Goal: Use online tool/utility: Utilize a website feature to perform a specific function

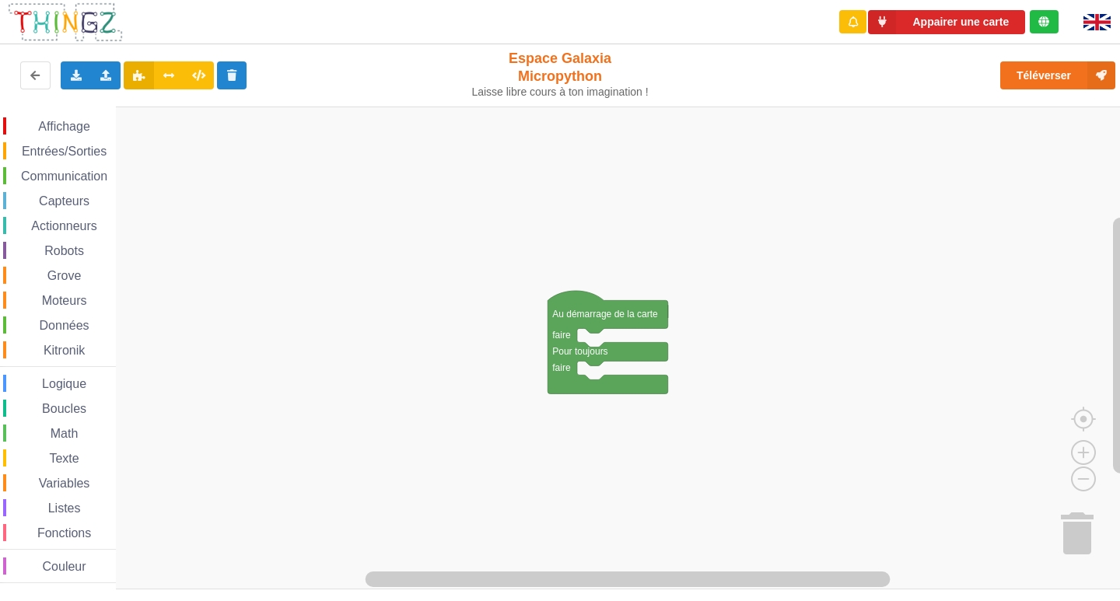
click at [51, 176] on span "Communication" at bounding box center [64, 176] width 91 height 13
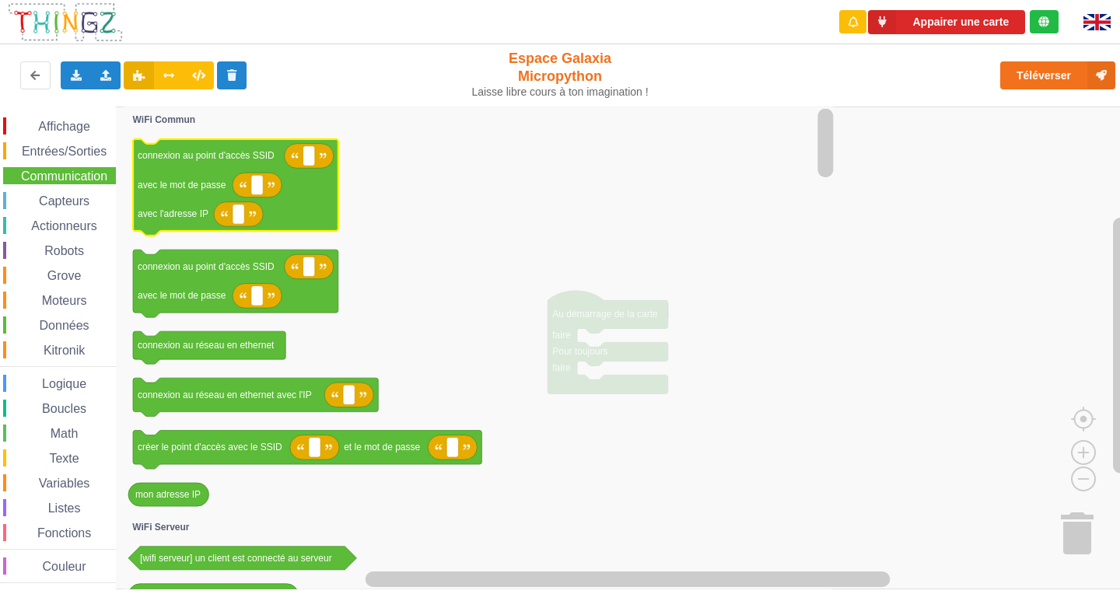
click at [197, 174] on icon "Espace de travail de Blocky" at bounding box center [235, 187] width 205 height 97
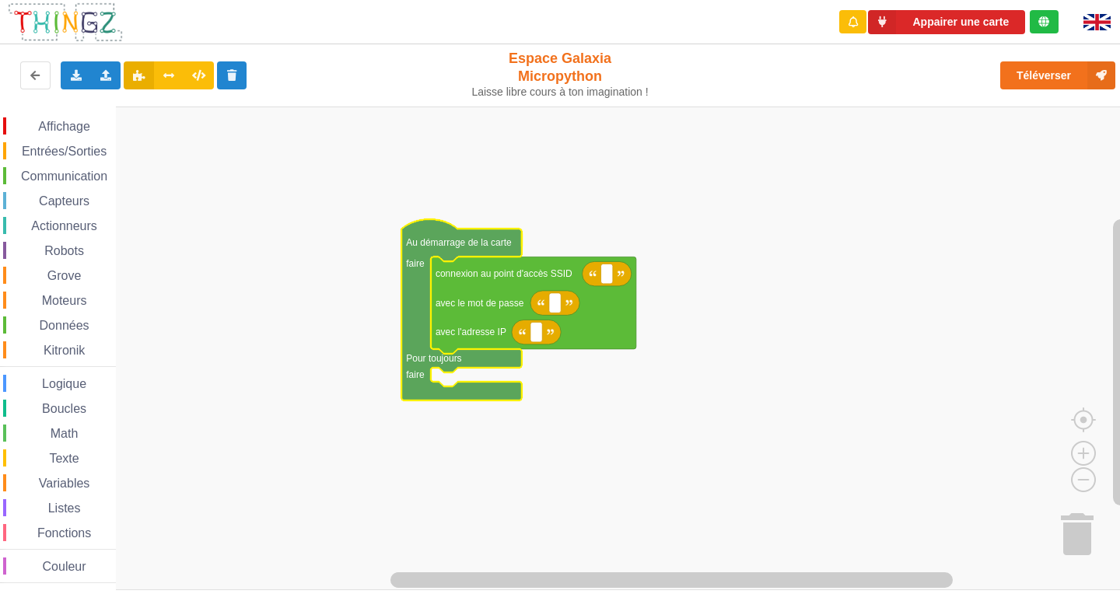
click at [79, 179] on span "Communication" at bounding box center [64, 176] width 91 height 13
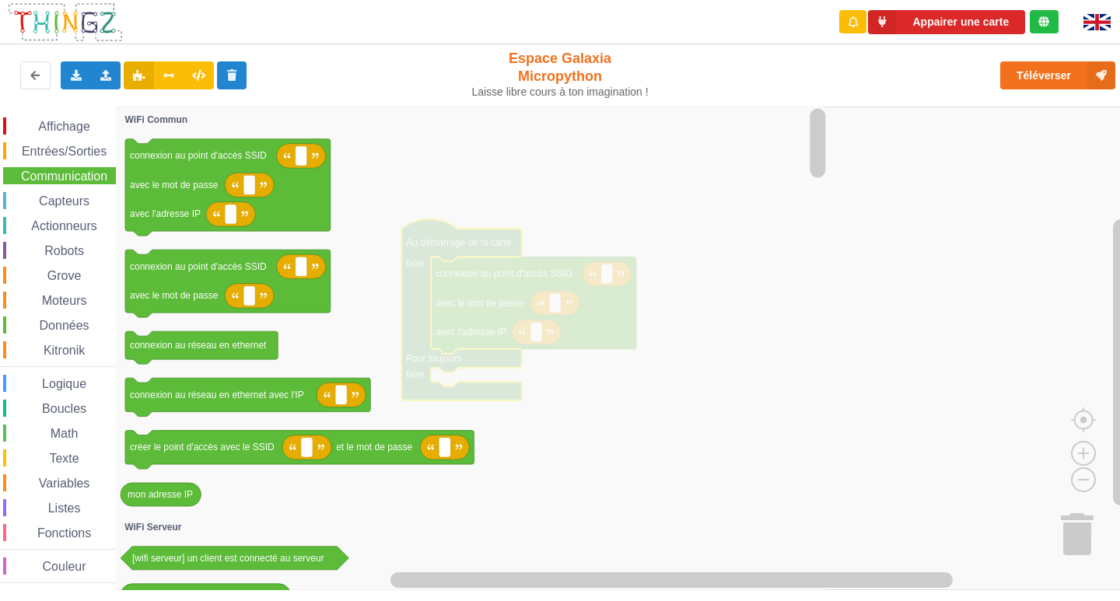
click at [630, 423] on icon "Espace de travail de Blocky" at bounding box center [473, 349] width 714 height 484
click at [603, 410] on icon "Espace de travail de Blocky" at bounding box center [473, 349] width 714 height 484
click at [586, 409] on icon "Espace de travail de Blocky" at bounding box center [473, 349] width 714 height 484
click at [570, 407] on icon "Espace de travail de Blocky" at bounding box center [473, 349] width 714 height 484
click at [603, 401] on icon "Espace de travail de Blocky" at bounding box center [473, 349] width 714 height 484
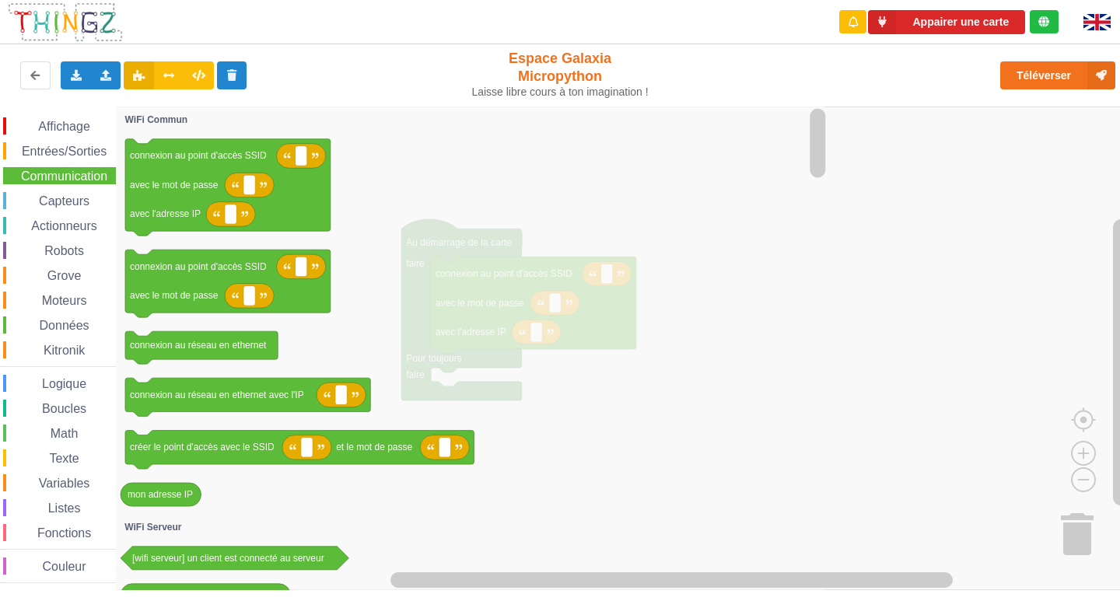
click at [562, 380] on icon "Espace de travail de Blocky" at bounding box center [473, 349] width 714 height 484
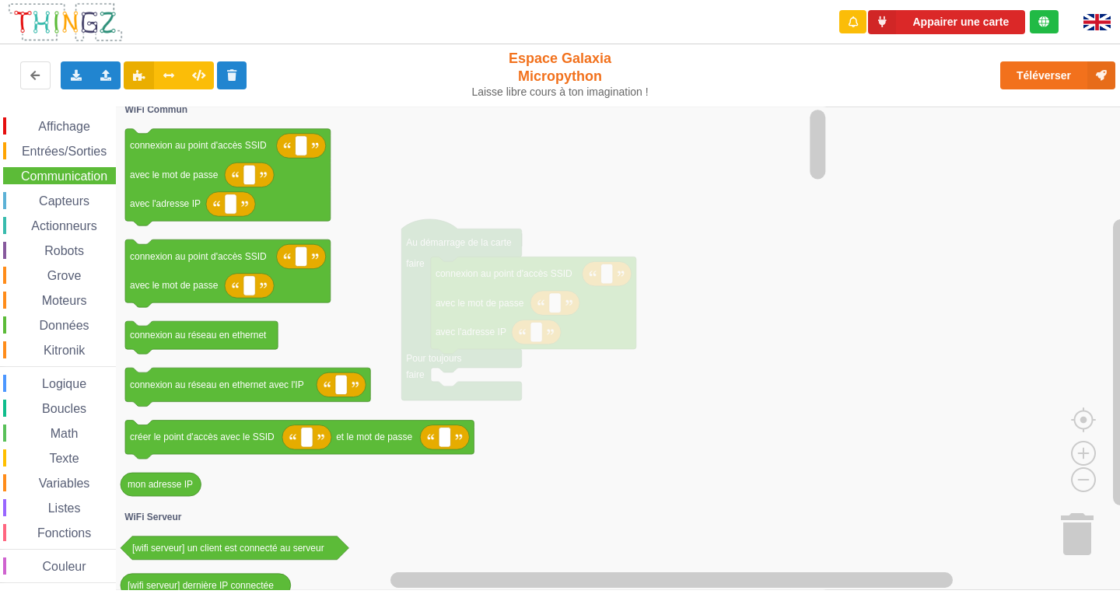
click at [47, 174] on span "Communication" at bounding box center [64, 176] width 91 height 13
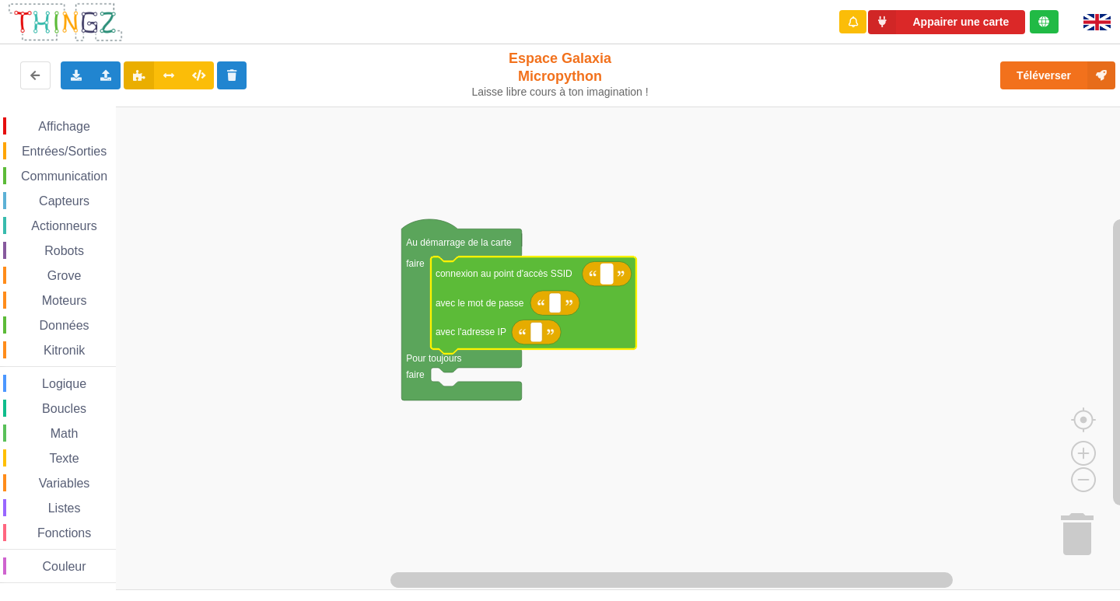
click at [603, 271] on rect "Espace de travail de Blocky" at bounding box center [607, 274] width 12 height 20
type input "n"
type input "NETGEAR38"
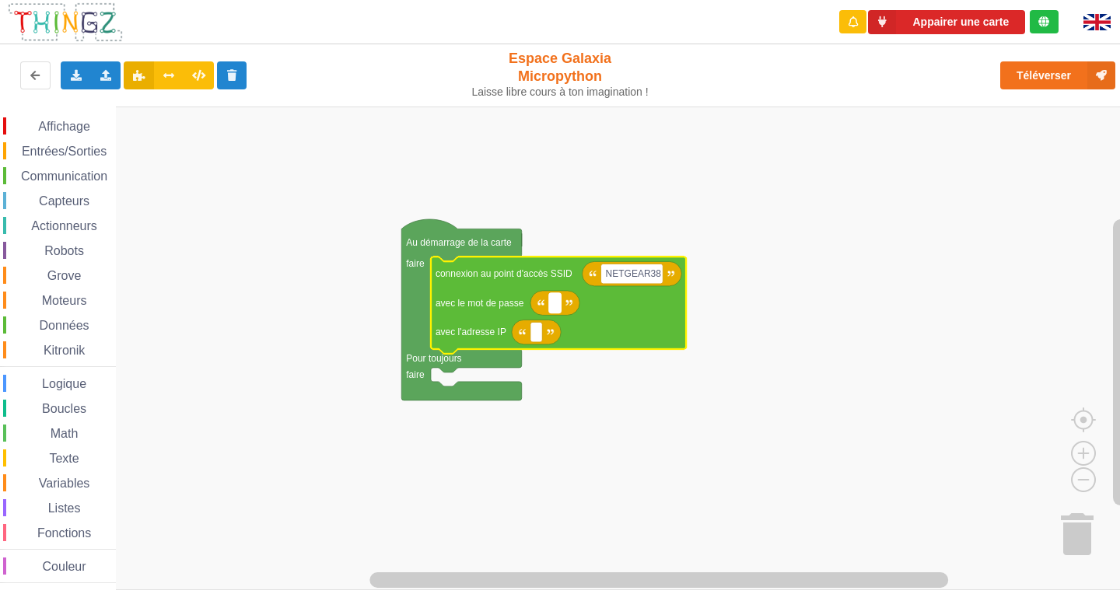
click at [556, 305] on text "Espace de travail de Blocky" at bounding box center [555, 303] width 2 height 11
type input "y"
type input "joyoustuba995"
click at [535, 335] on text "Espace de travail de Blocky" at bounding box center [536, 332] width 2 height 11
type input "[TECHNICAL_ID]"
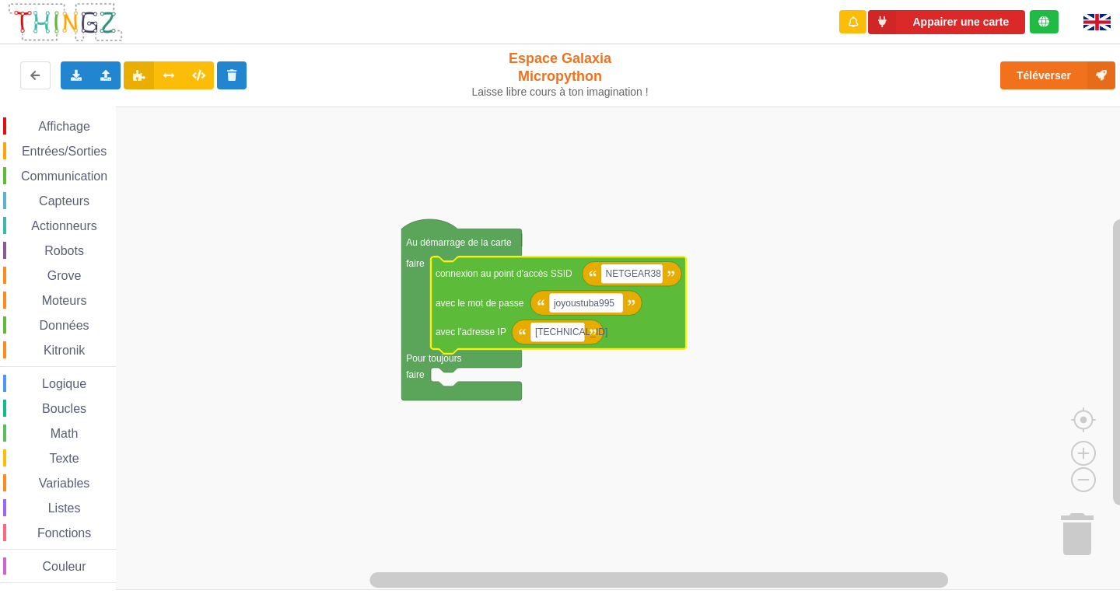
click at [445, 378] on rect "Espace de travail de Blocky" at bounding box center [565, 349] width 1131 height 484
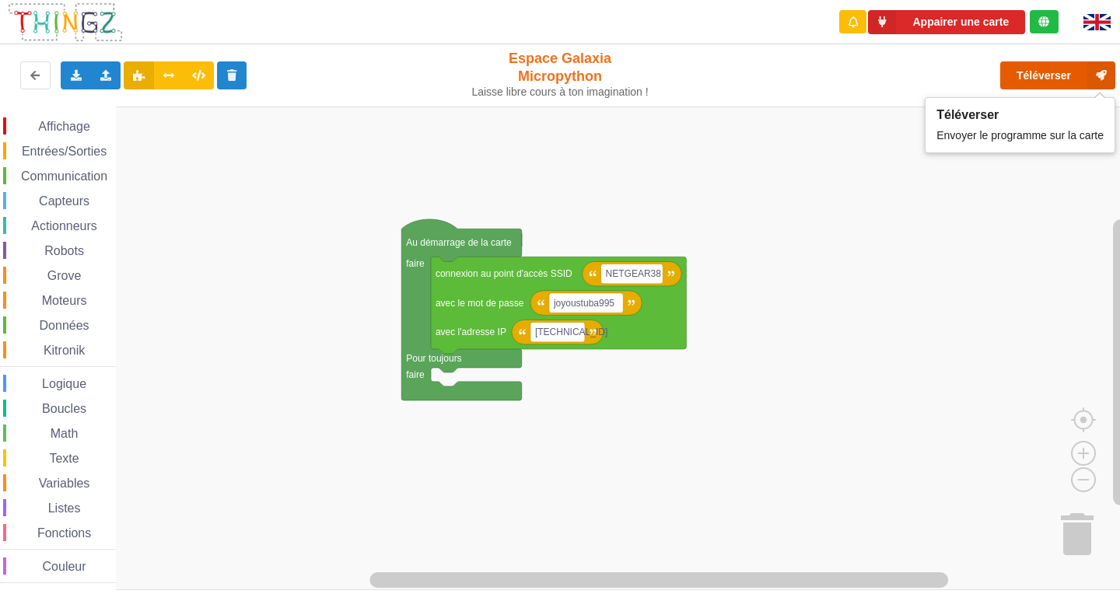
click at [1047, 77] on button "Téléverser" at bounding box center [1058, 75] width 115 height 28
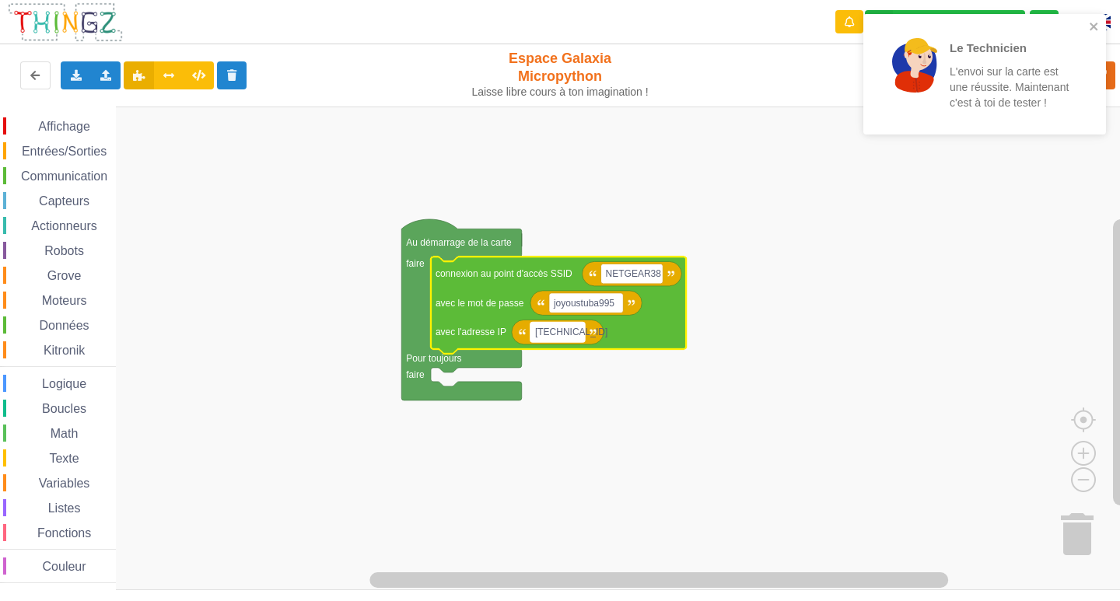
click at [577, 334] on rect "Espace de travail de Blocky" at bounding box center [558, 332] width 54 height 20
click at [1094, 26] on icon "close" at bounding box center [1094, 27] width 8 height 8
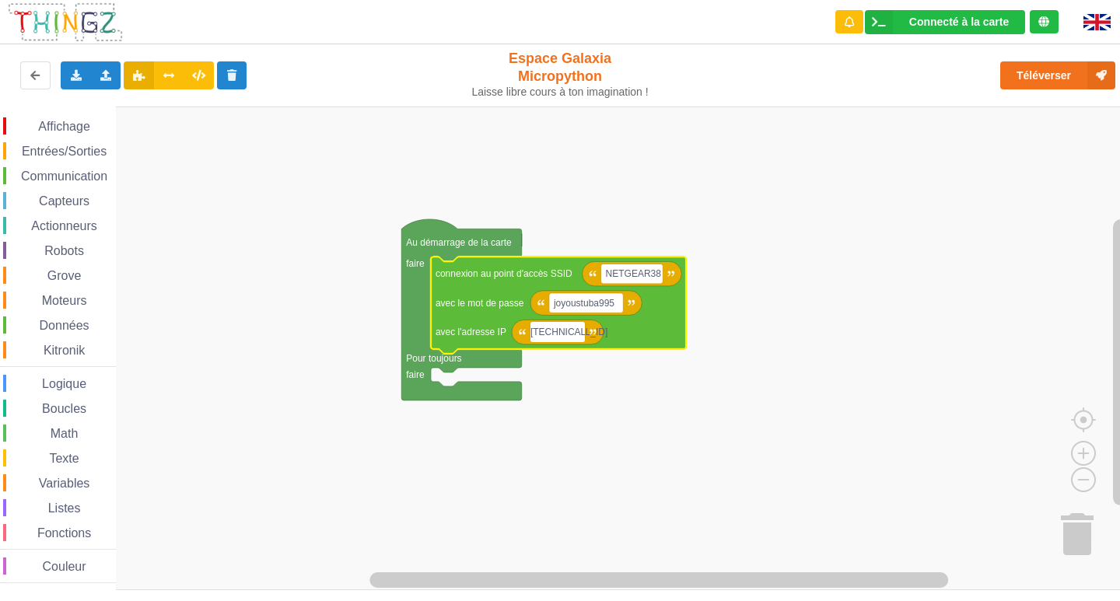
click at [580, 333] on input "[TECHNICAL_ID]" at bounding box center [558, 332] width 54 height 20
type input "[TECHNICAL_ID] FLORE ET COLINE"
drag, startPoint x: 650, startPoint y: 336, endPoint x: 669, endPoint y: 313, distance: 29.9
click at [669, 313] on body "Connecté à la carte Réglages Ouvrir le moniteur automatiquement Connexion autom…" at bounding box center [560, 300] width 1120 height 601
click at [657, 338] on input "[TECHNICAL_ID] FLORE ET COLINE" at bounding box center [597, 332] width 133 height 20
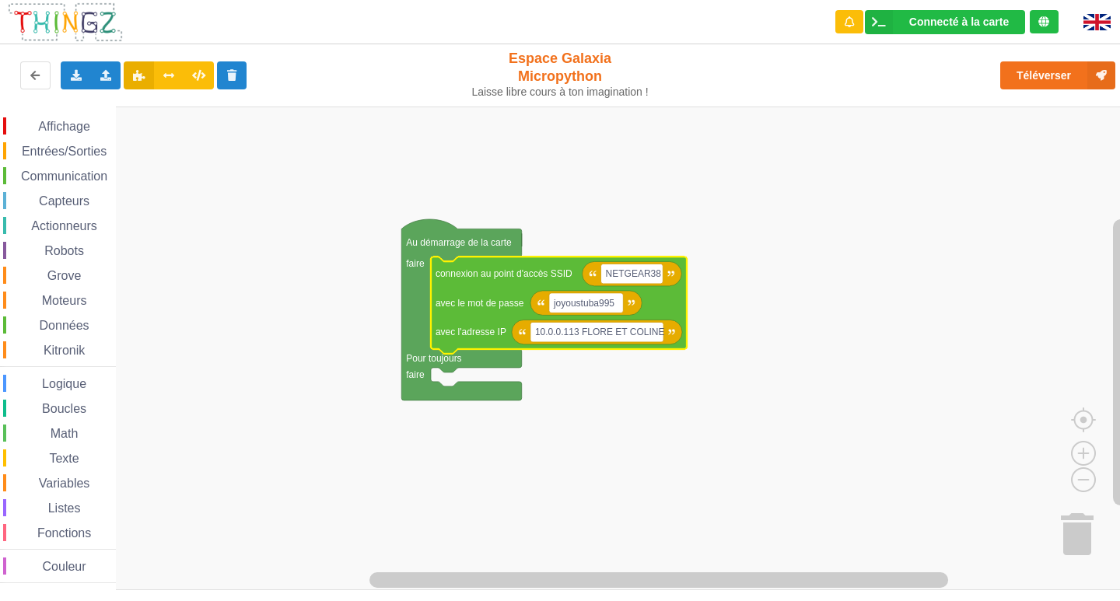
click at [798, 314] on rect "Espace de travail de Blocky" at bounding box center [565, 349] width 1131 height 484
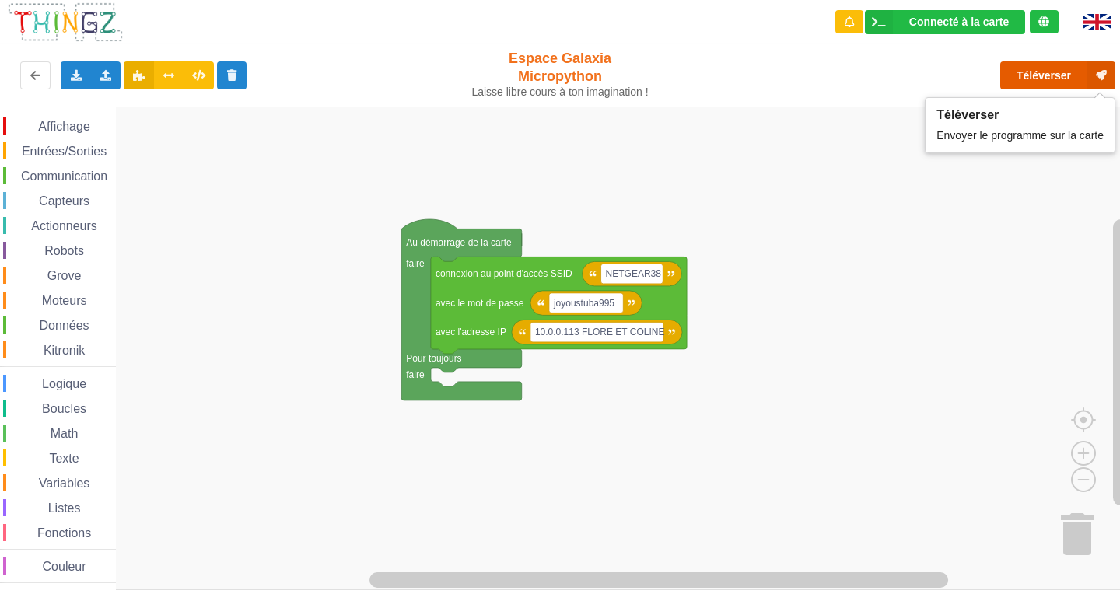
click at [1061, 70] on button "Téléverser" at bounding box center [1058, 75] width 115 height 28
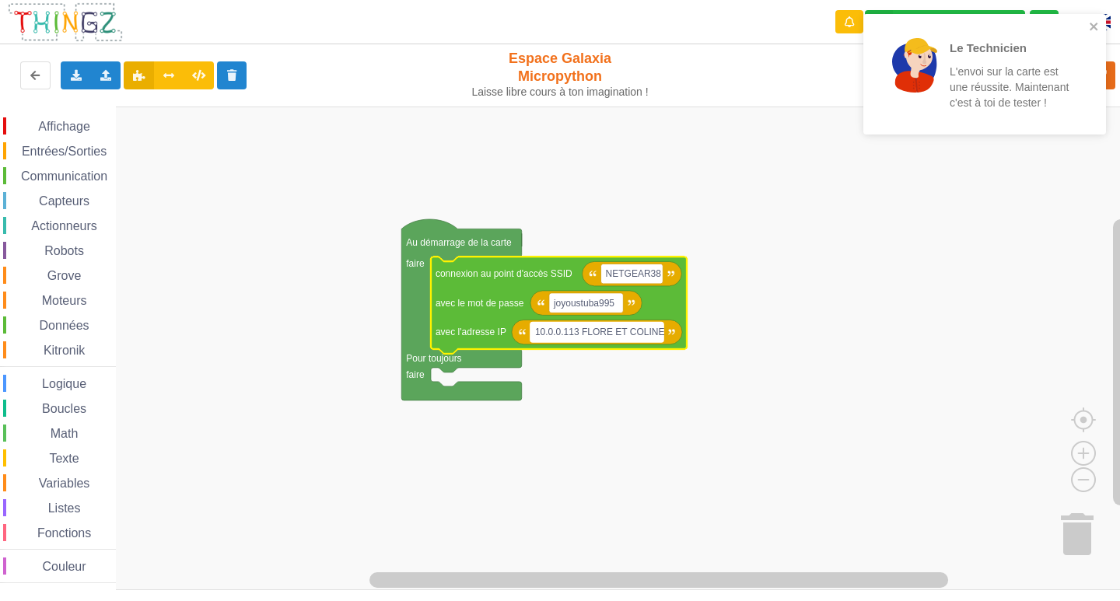
click at [657, 334] on rect "Espace de travail de Blocky" at bounding box center [597, 332] width 133 height 20
click at [656, 338] on input "[TECHNICAL_ID] FLORE ET COLINE" at bounding box center [597, 332] width 133 height 20
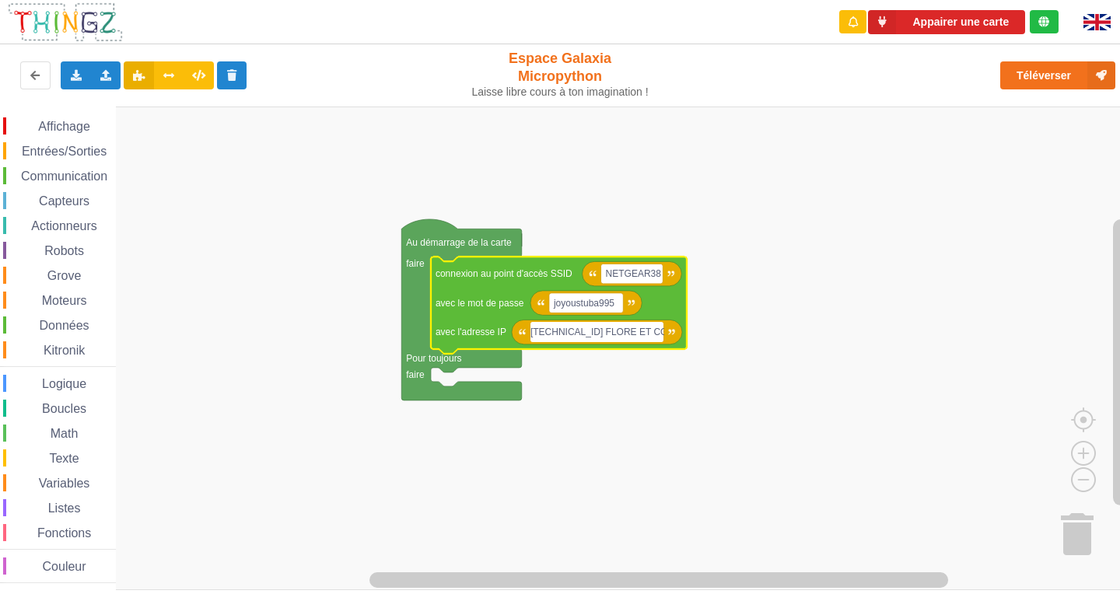
drag, startPoint x: 656, startPoint y: 338, endPoint x: 567, endPoint y: 331, distance: 89.0
click at [567, 331] on input "[TECHNICAL_ID] FLORE ET COLINE" at bounding box center [597, 332] width 133 height 20
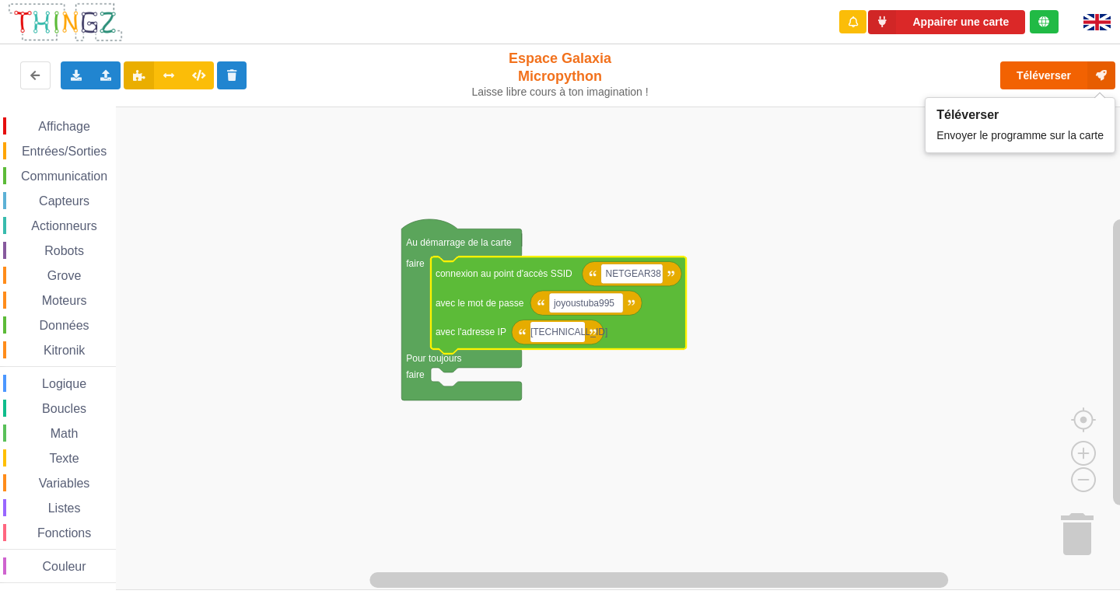
type input "[TECHNICAL_ID]"
click at [1075, 81] on button "Téléverser" at bounding box center [1058, 75] width 115 height 28
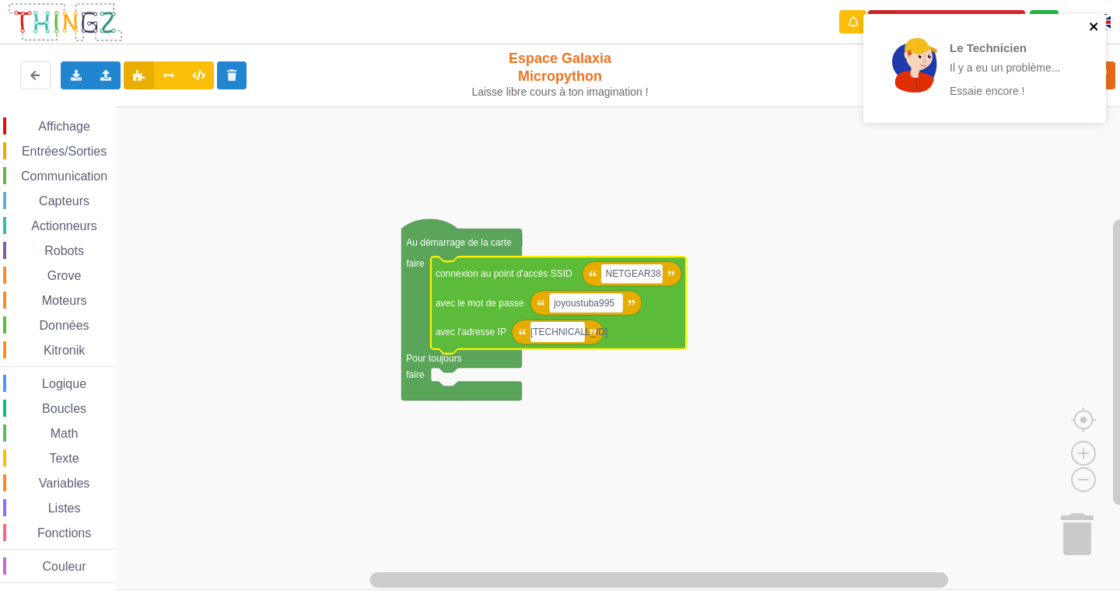
click at [1092, 23] on icon "close" at bounding box center [1094, 26] width 11 height 12
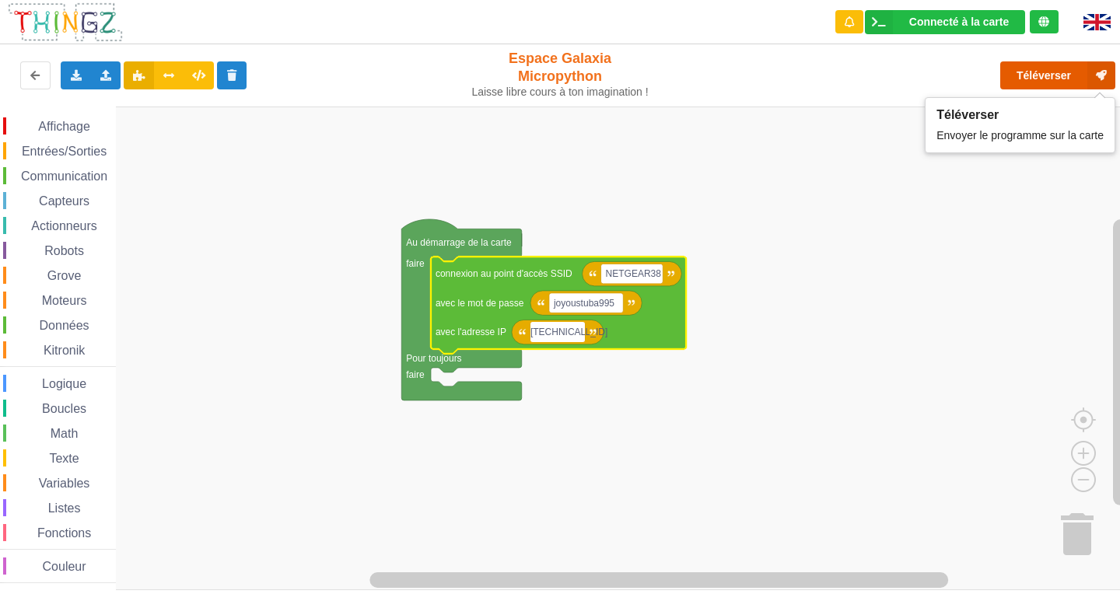
click at [1056, 88] on button "Téléverser" at bounding box center [1058, 75] width 115 height 28
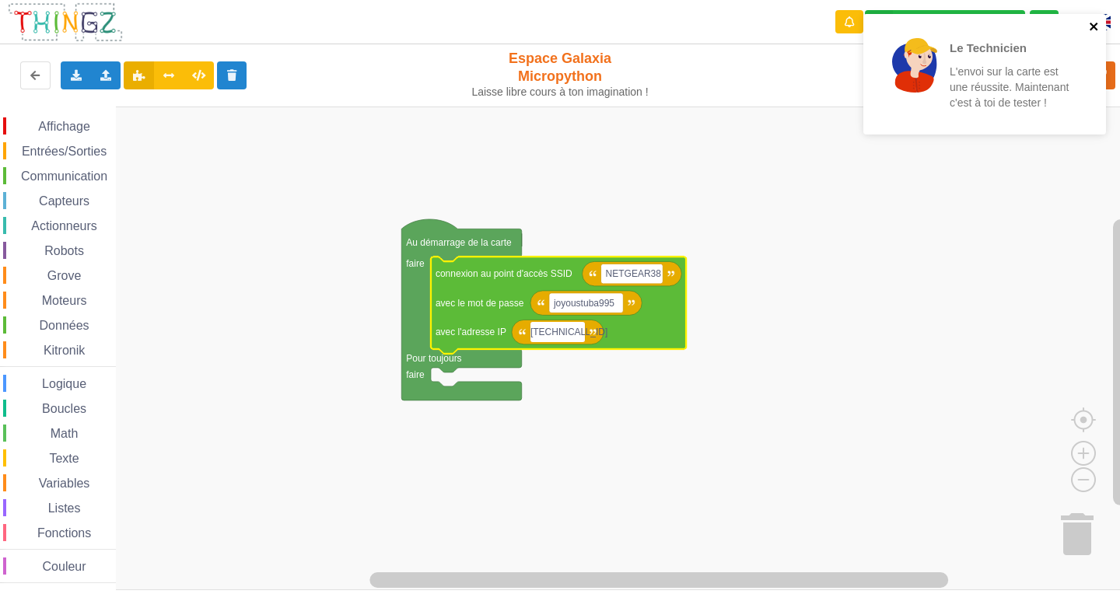
click at [1096, 23] on icon "close" at bounding box center [1094, 27] width 8 height 8
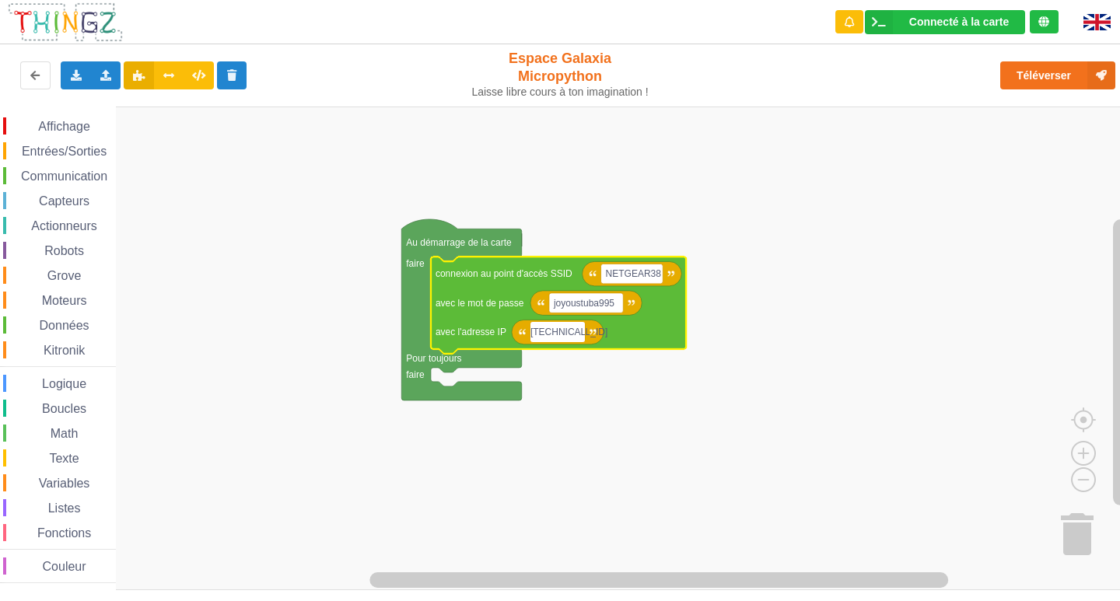
click at [37, 177] on span "Communication" at bounding box center [64, 176] width 91 height 13
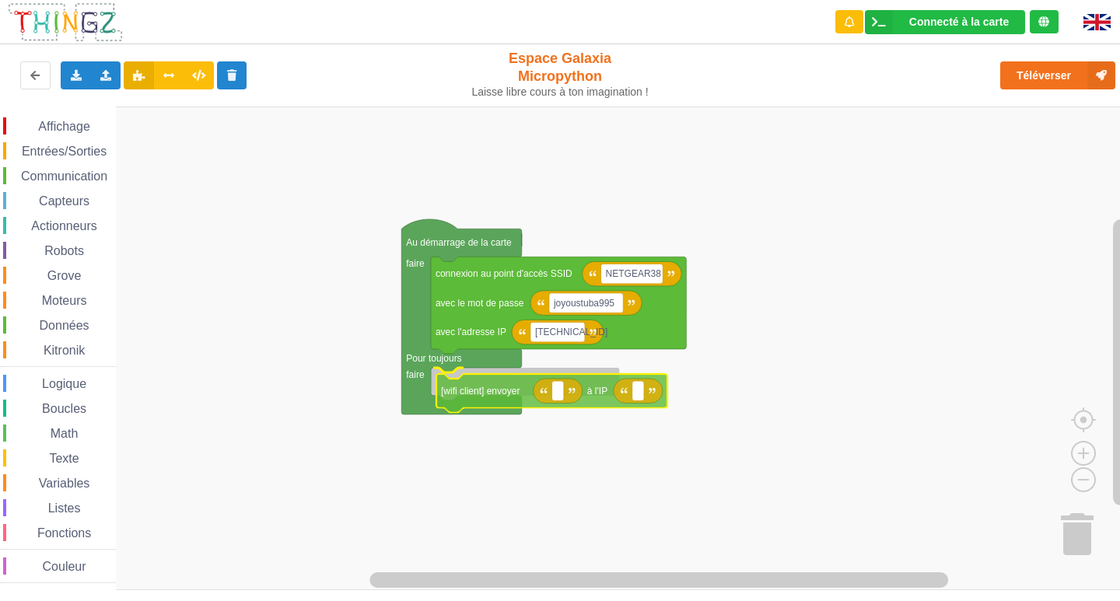
click at [519, 399] on div "Affichage Entrées/Sorties Communication Capteurs Actionneurs Robots Grove Moteu…" at bounding box center [565, 349] width 1131 height 484
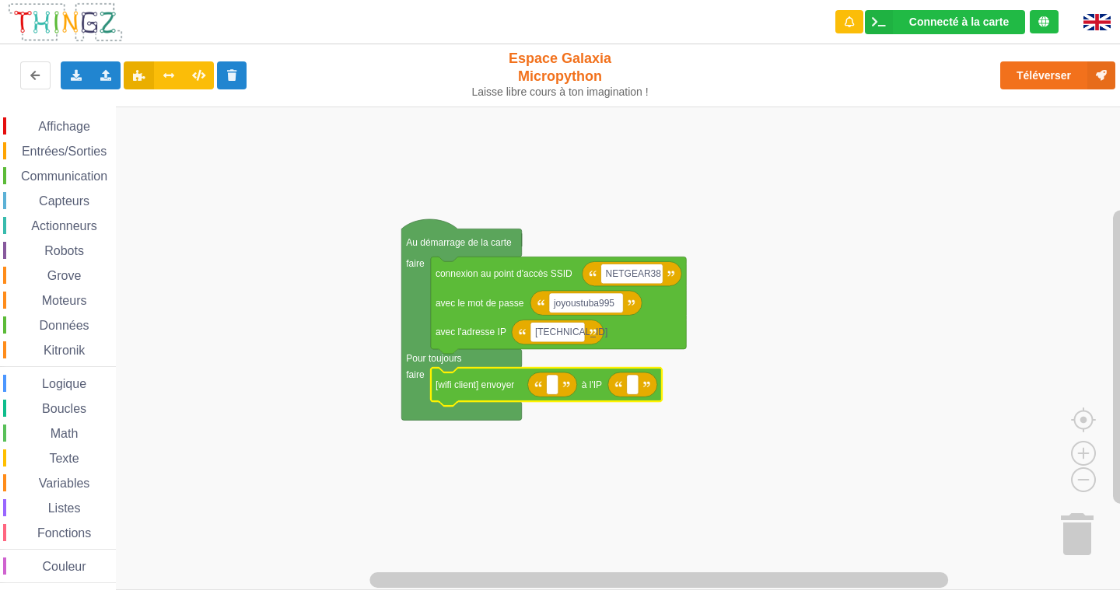
click at [62, 181] on span "Communication" at bounding box center [64, 176] width 91 height 13
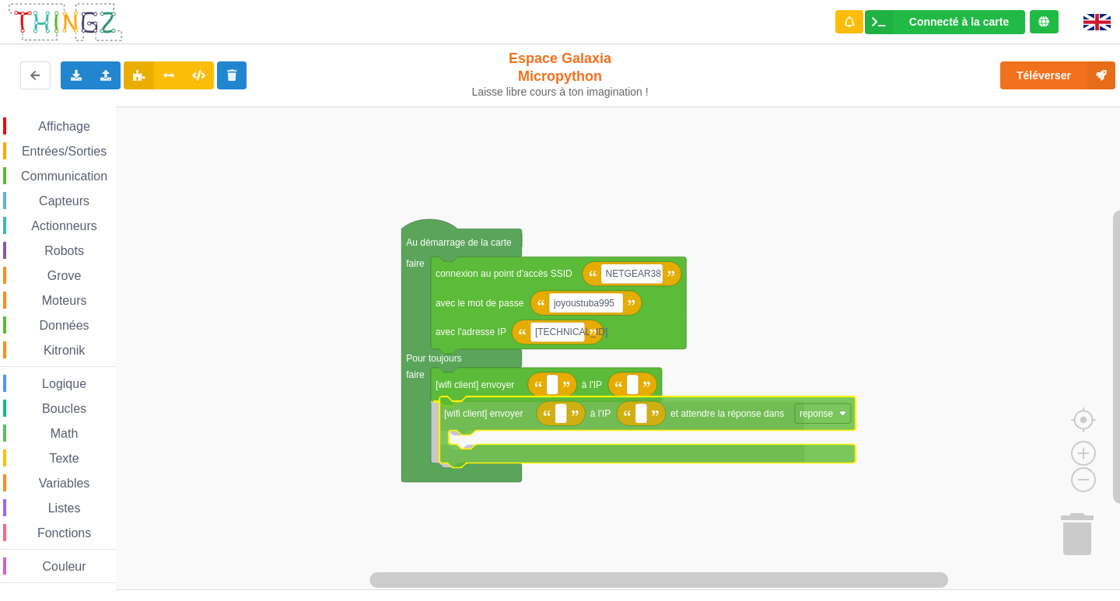
click at [504, 423] on div "Affichage Entrées/Sorties Communication Capteurs Actionneurs Robots Grove Moteu…" at bounding box center [565, 349] width 1131 height 484
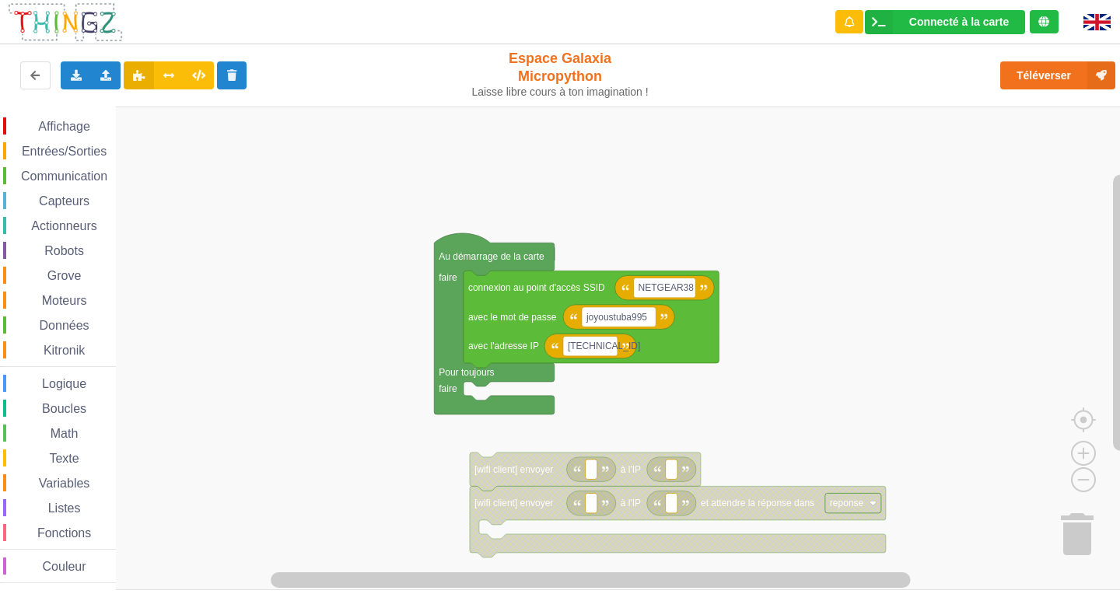
click at [513, 526] on div "Affichage Entrées/Sorties Communication Capteurs Actionneurs Robots Grove Moteu…" at bounding box center [565, 349] width 1131 height 484
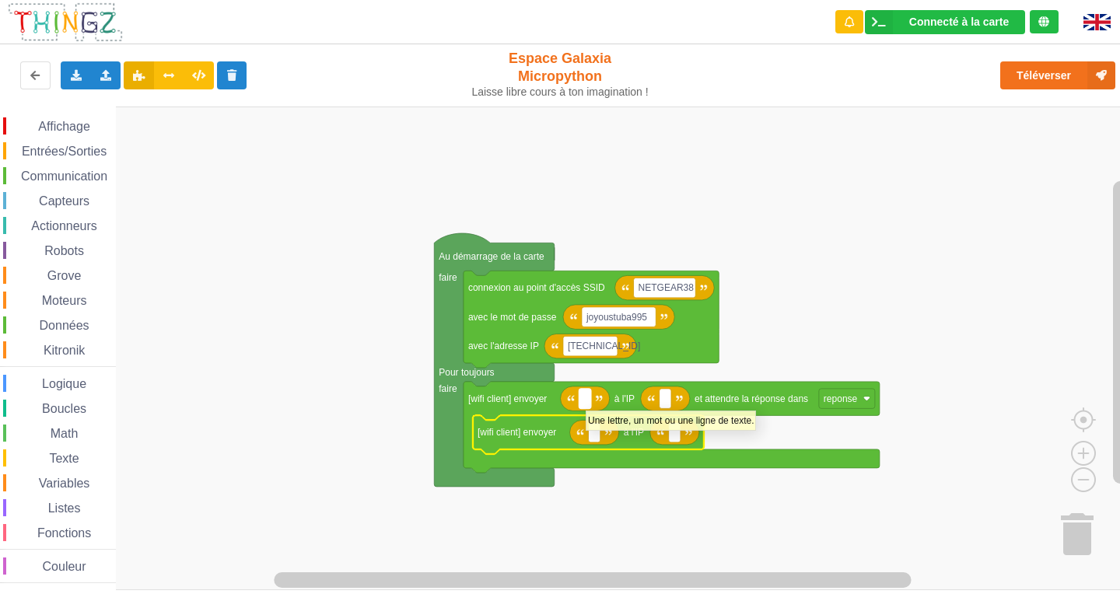
click at [586, 403] on text "Espace de travail de Blocky" at bounding box center [585, 399] width 2 height 11
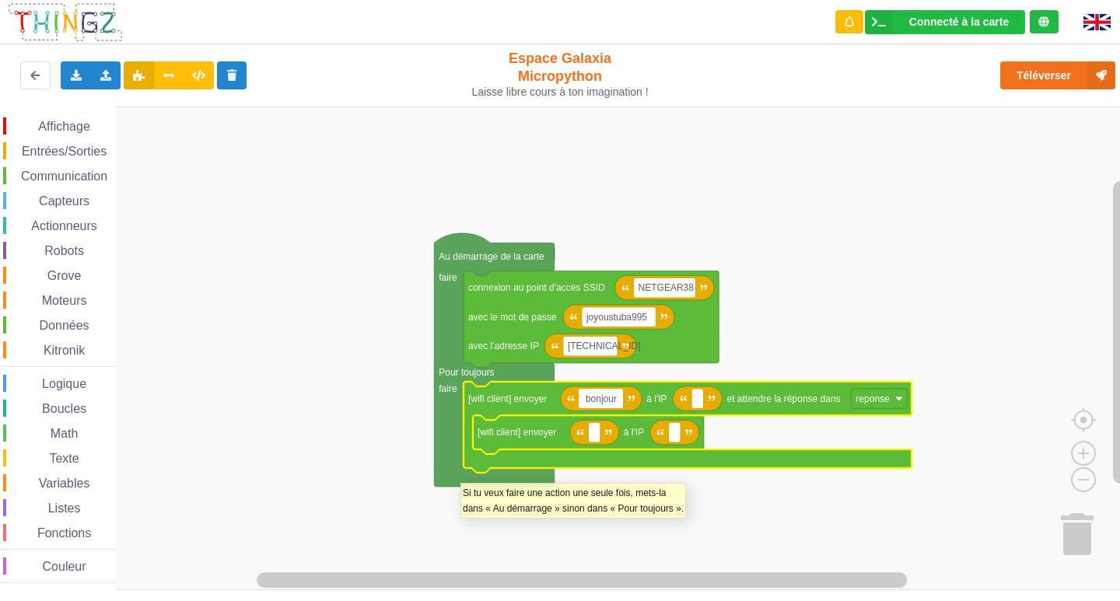
type input "bonjour"
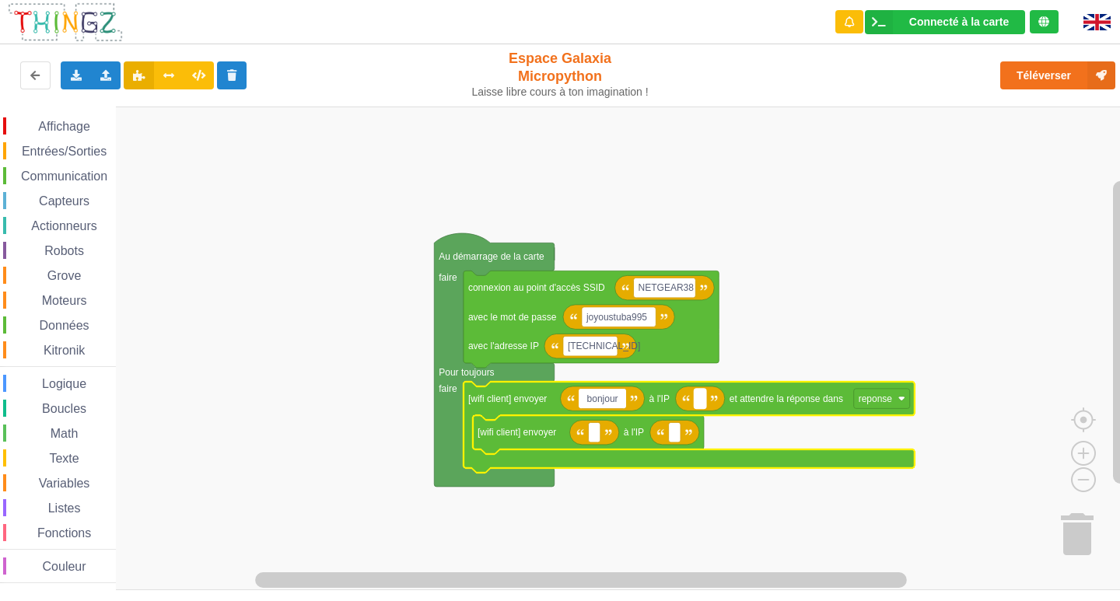
click at [703, 401] on rect "Espace de travail de Blocky" at bounding box center [700, 399] width 12 height 20
click at [724, 398] on input "10.0.0113" at bounding box center [720, 399] width 52 height 20
click at [746, 401] on input "[TECHNICAL_ID]" at bounding box center [721, 399] width 54 height 20
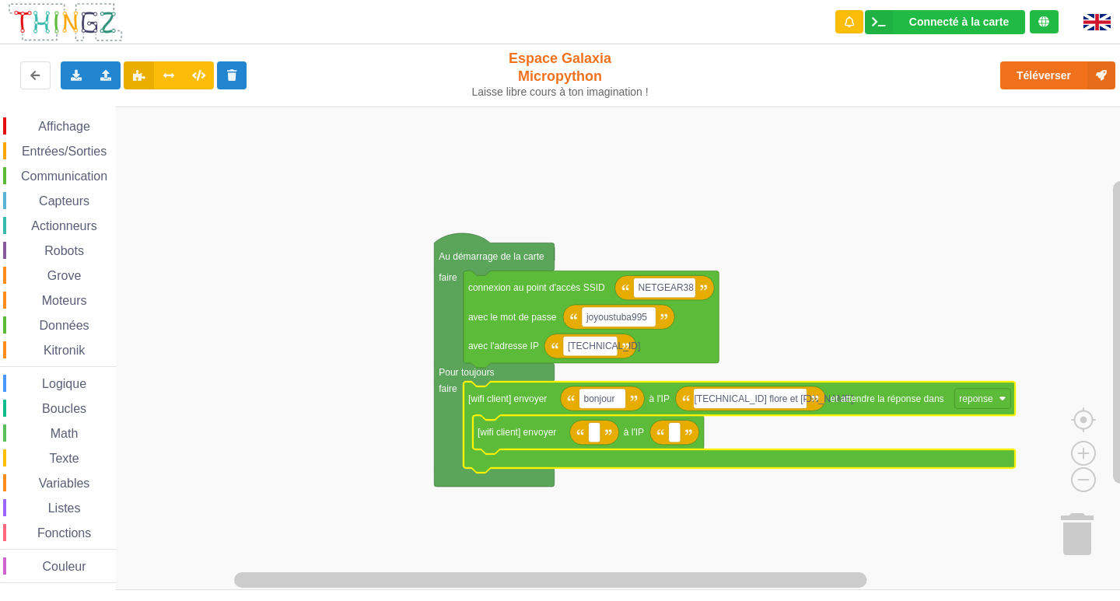
type input "[TECHNICAL_ID] flore et coline"
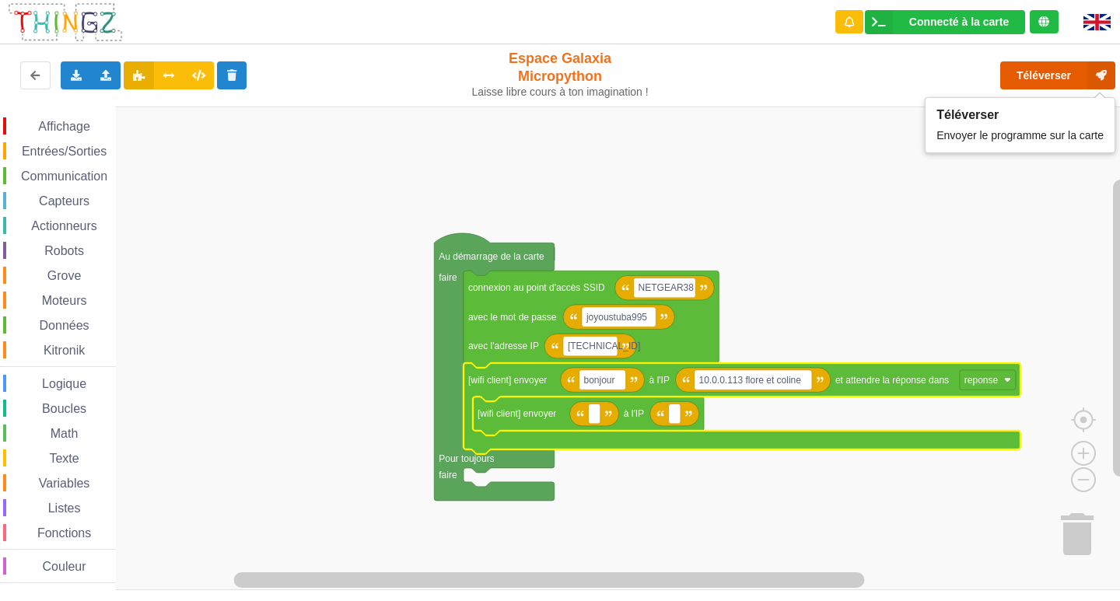
click at [1035, 75] on button "Téléverser" at bounding box center [1058, 75] width 115 height 28
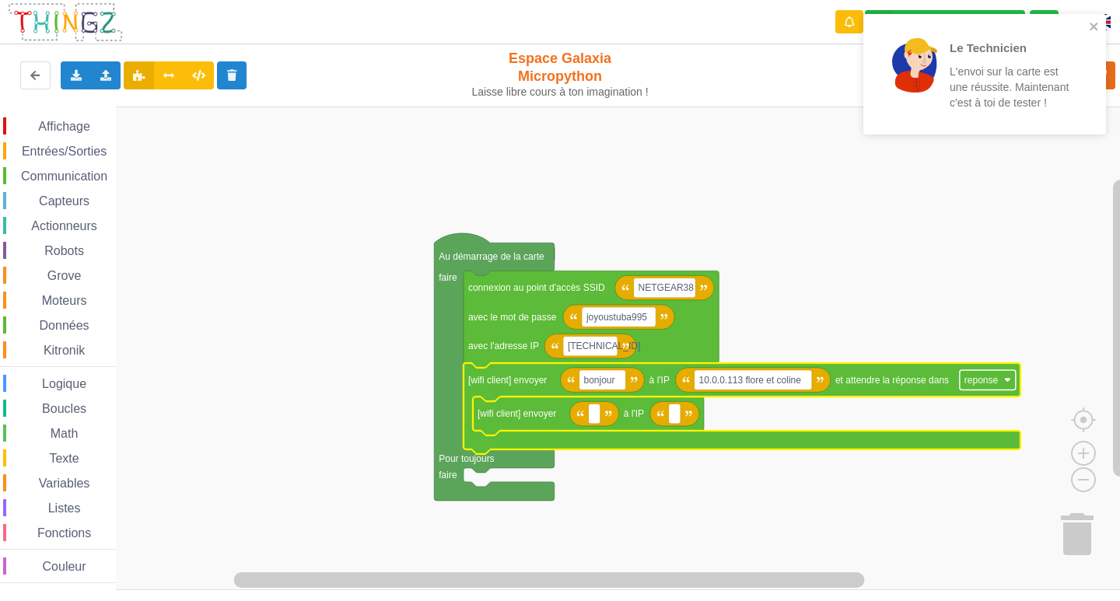
click at [995, 380] on text "reponse" at bounding box center [982, 380] width 34 height 11
click at [1000, 274] on rect "Espace de travail de Blocky" at bounding box center [565, 349] width 1131 height 484
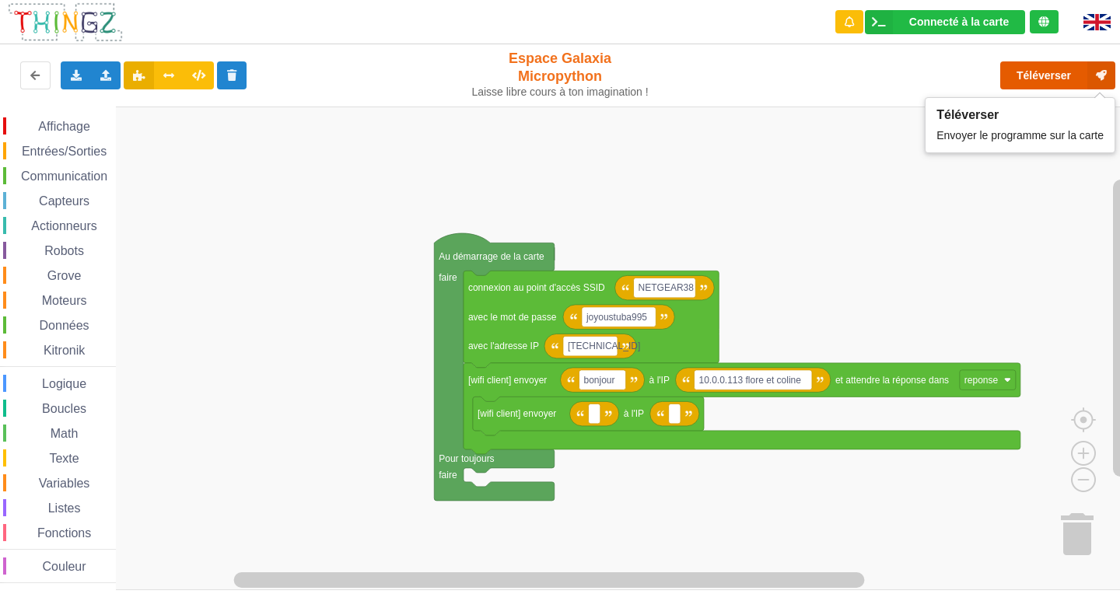
click at [1016, 71] on button "Téléverser" at bounding box center [1058, 75] width 115 height 28
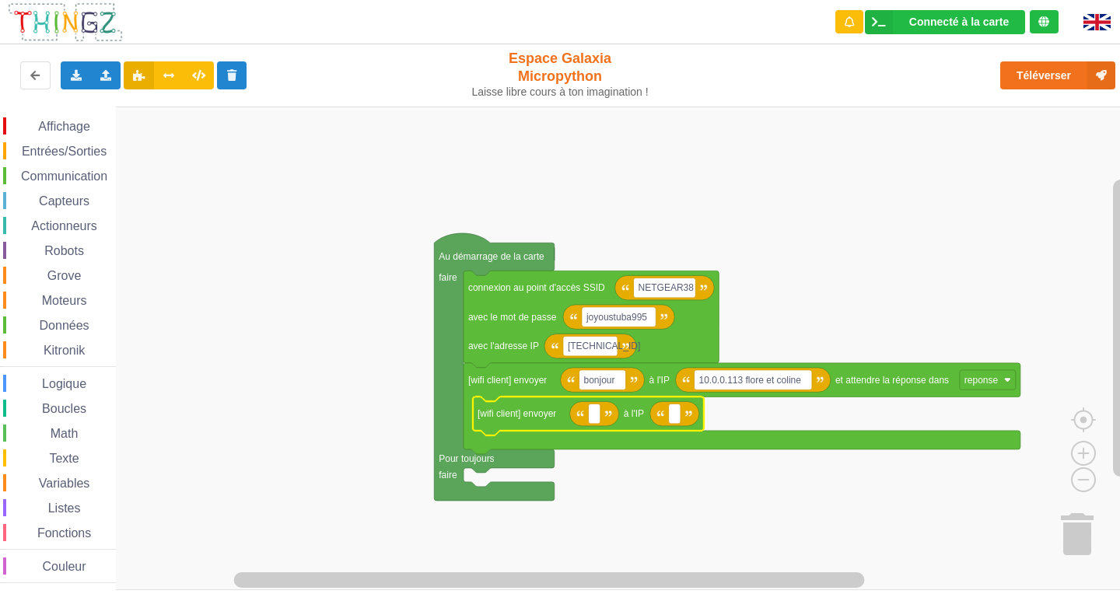
click at [566, 419] on icon "Espace de travail de Blocky" at bounding box center [588, 416] width 231 height 39
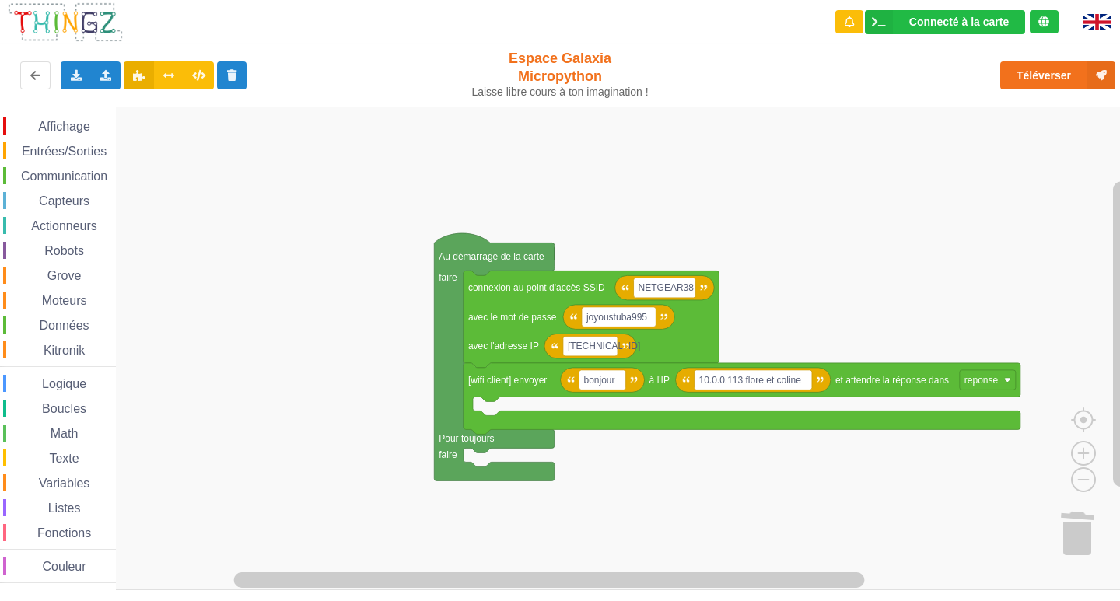
click at [868, 375] on text "et attendre la réponse dans" at bounding box center [893, 380] width 114 height 11
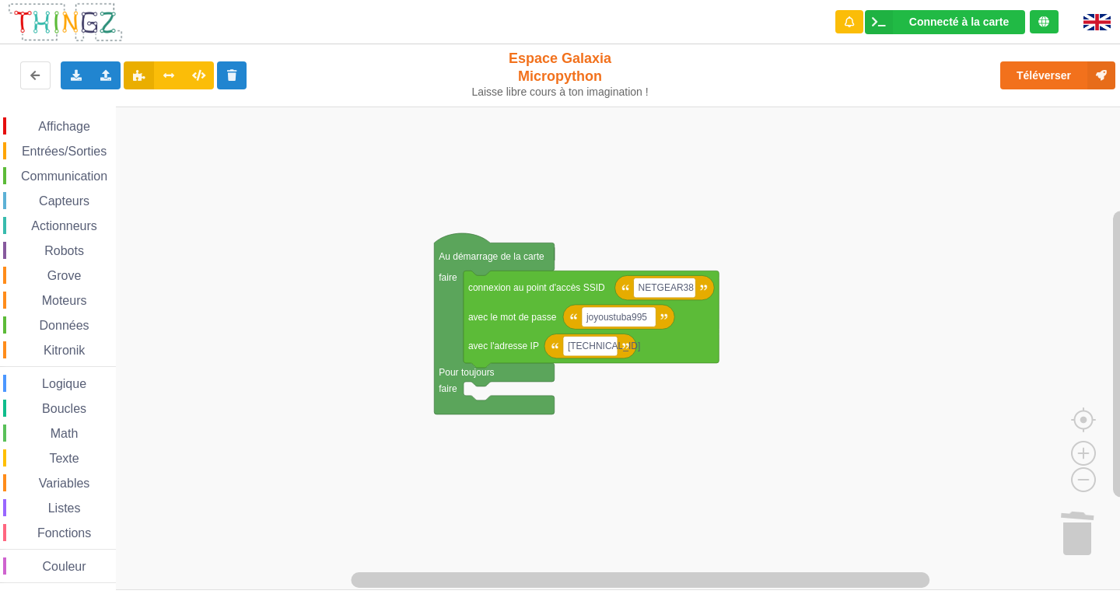
click at [76, 170] on span "Communication" at bounding box center [64, 176] width 91 height 13
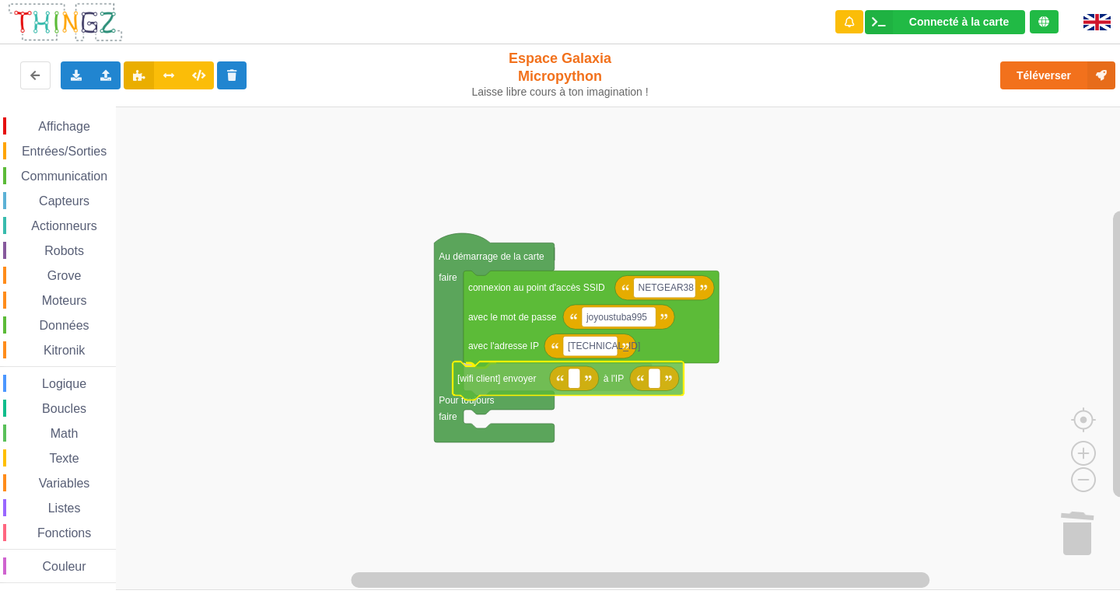
click at [505, 384] on div "Affichage Entrées/Sorties Communication Capteurs Actionneurs Robots Grove Moteu…" at bounding box center [565, 349] width 1131 height 484
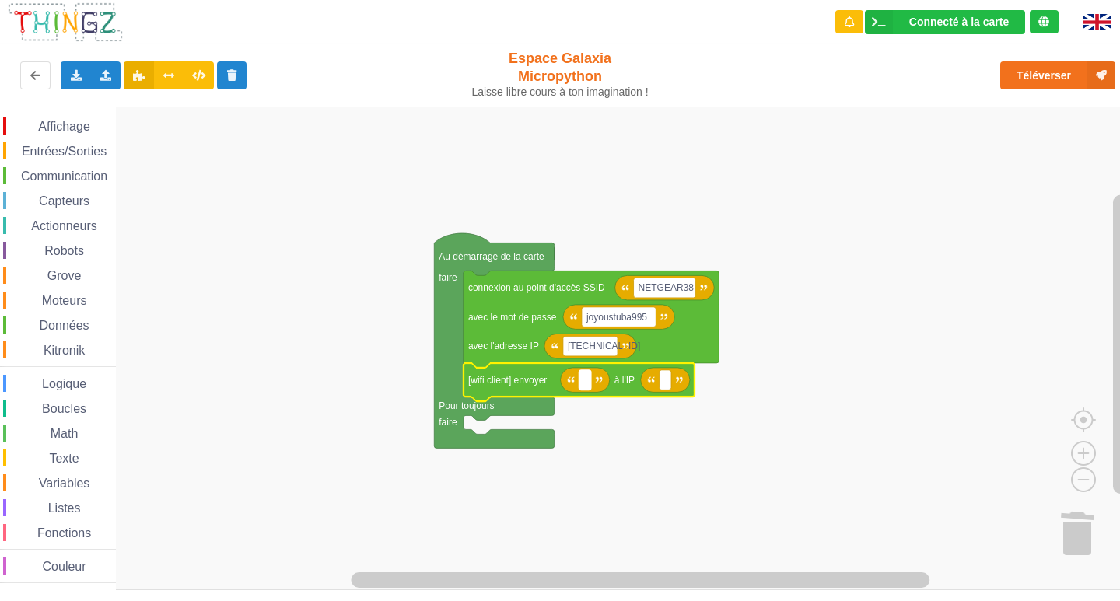
click at [587, 380] on rect "Espace de travail de Blocky" at bounding box center [585, 380] width 12 height 20
type input "bonjour"
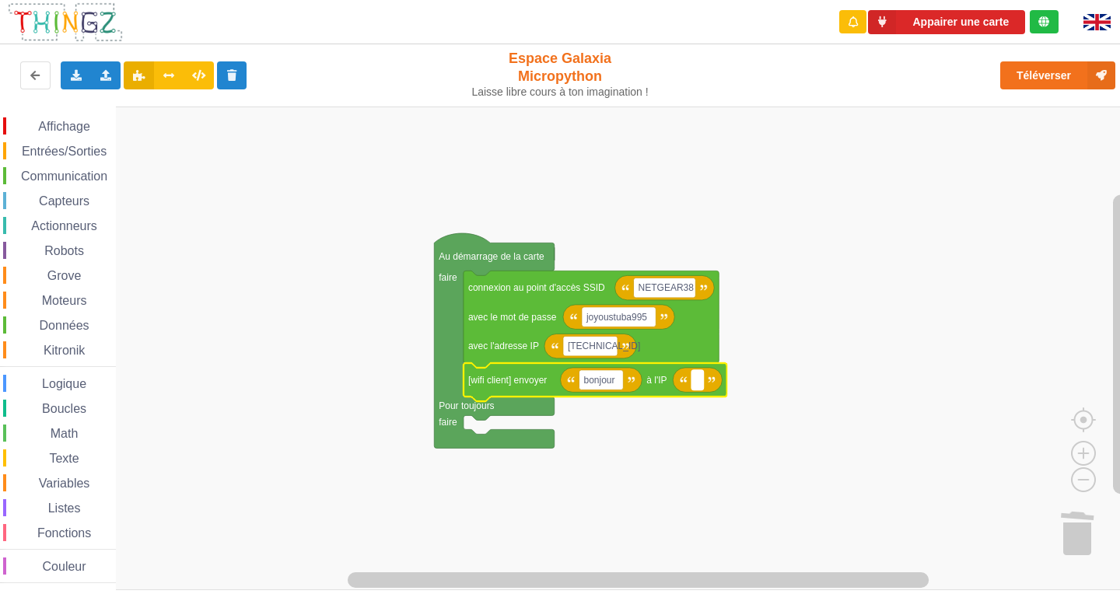
click at [698, 384] on text "Espace de travail de Blocky" at bounding box center [697, 380] width 2 height 11
type input "10.0.0."
click at [73, 76] on icon at bounding box center [75, 74] width 13 height 9
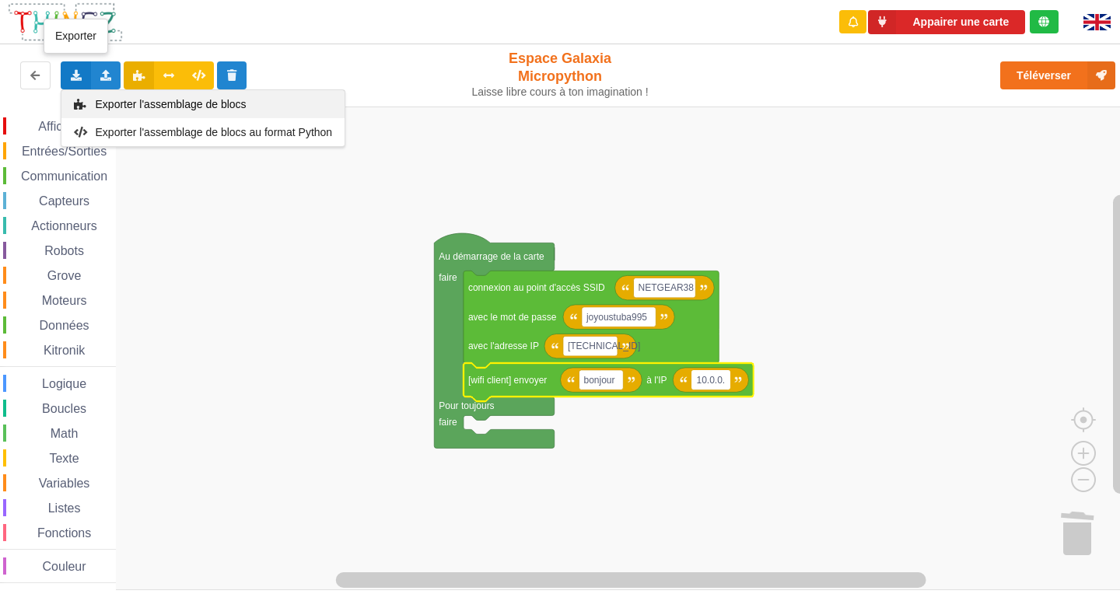
click at [112, 100] on span "Exporter l'assemblage de blocs" at bounding box center [171, 104] width 151 height 12
